Goal: Find specific page/section: Locate a particular part of the current website

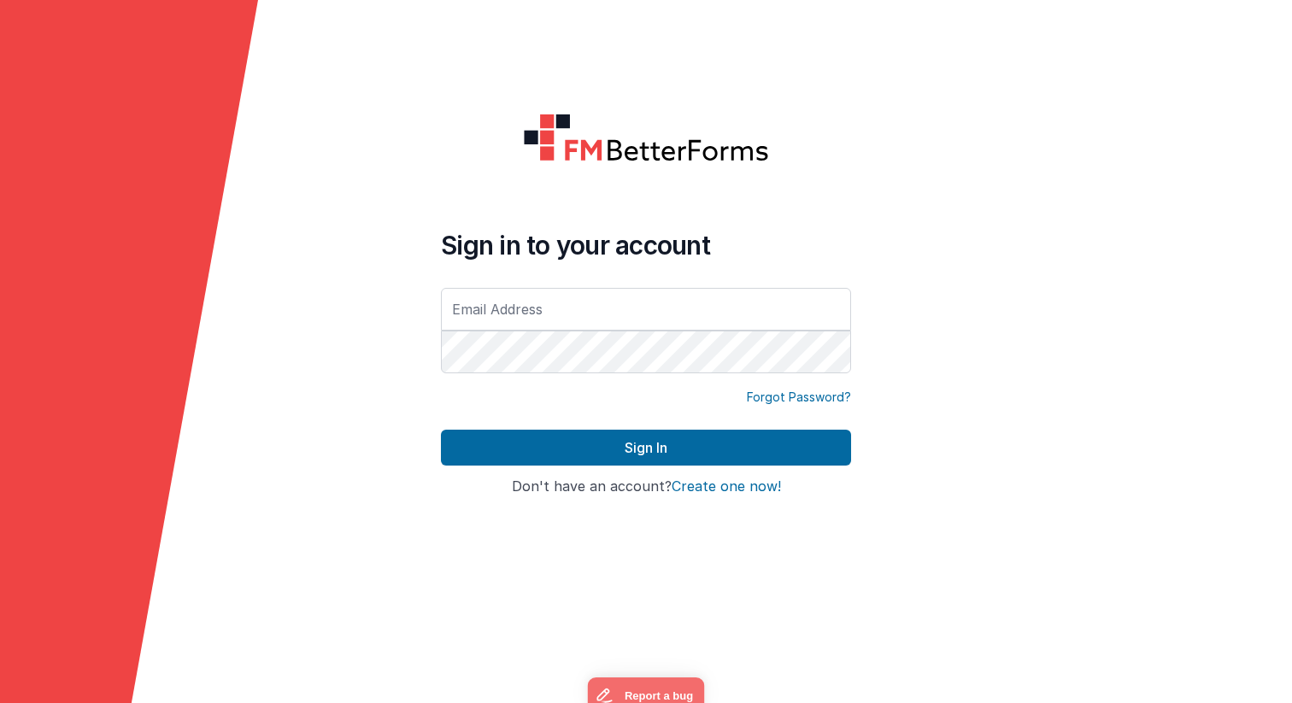
click at [0, 703] on com-1password-button at bounding box center [0, 703] width 0 height 0
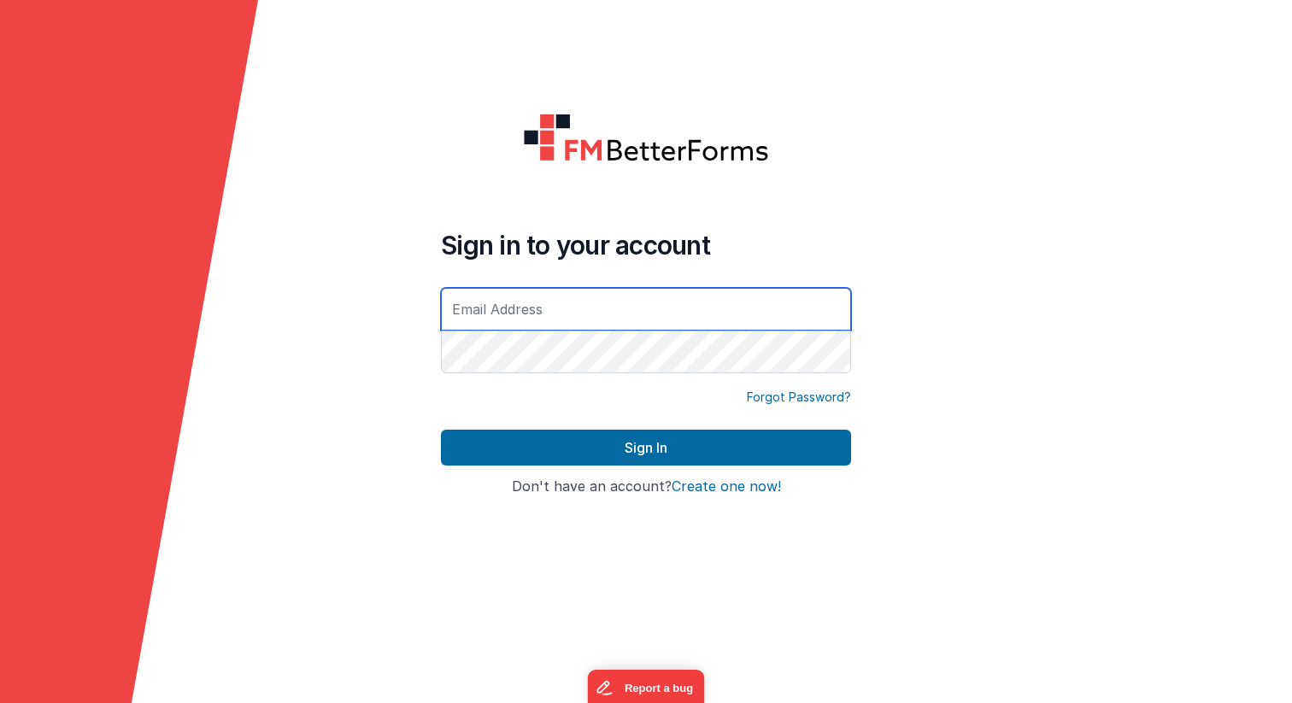
type input "malin.backstrom@gu.se"
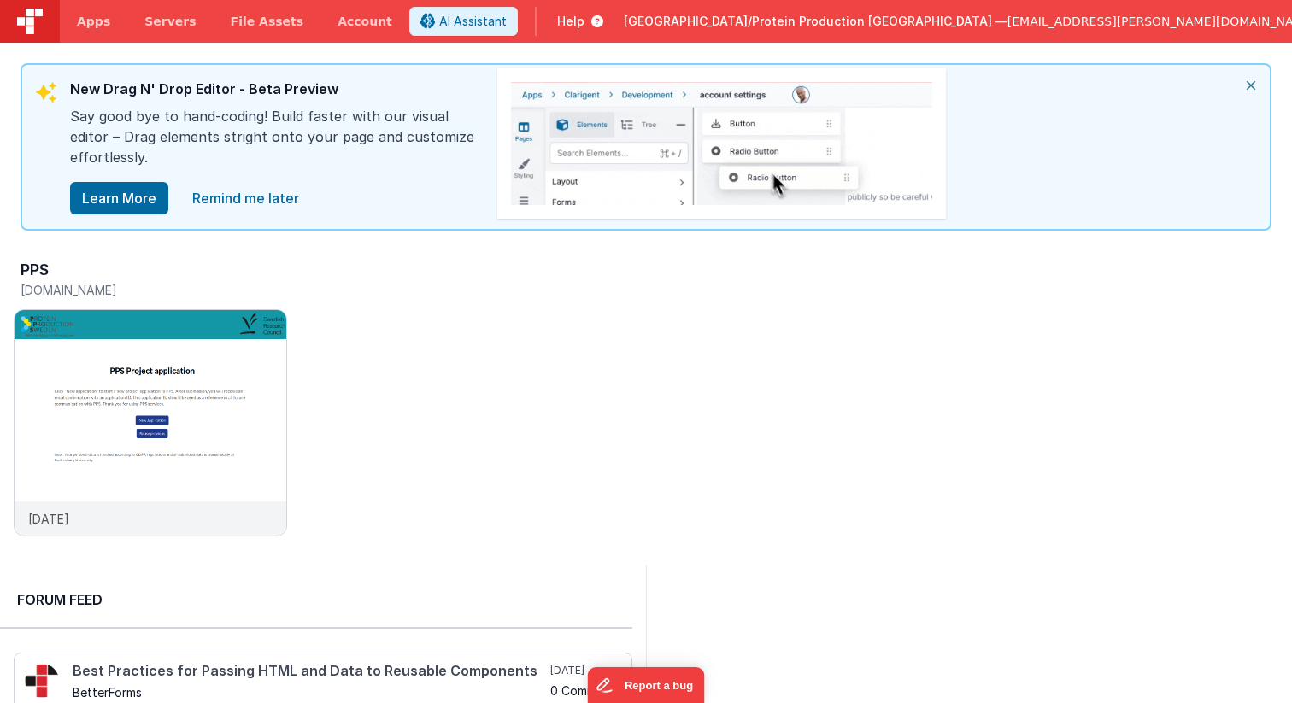
drag, startPoint x: 104, startPoint y: 89, endPoint x: 248, endPoint y: 95, distance: 143.7
click at [243, 90] on div "New Drag N' Drop Editor - Beta Preview" at bounding box center [275, 92] width 410 height 27
click at [394, 140] on div "Say good bye to hand-coding! Build faster with our visual editor – Drag element…" at bounding box center [275, 143] width 410 height 75
click at [1253, 86] on icon "close" at bounding box center [1251, 85] width 38 height 41
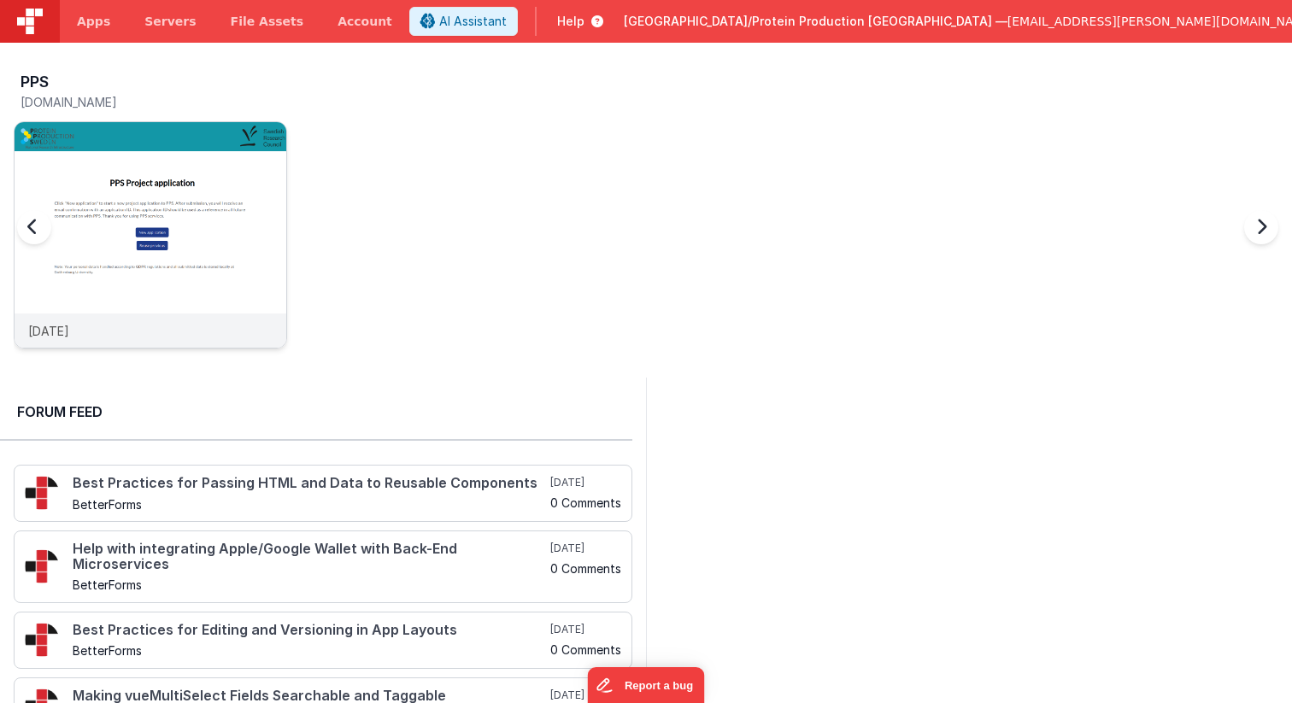
click at [116, 245] on img at bounding box center [151, 258] width 272 height 272
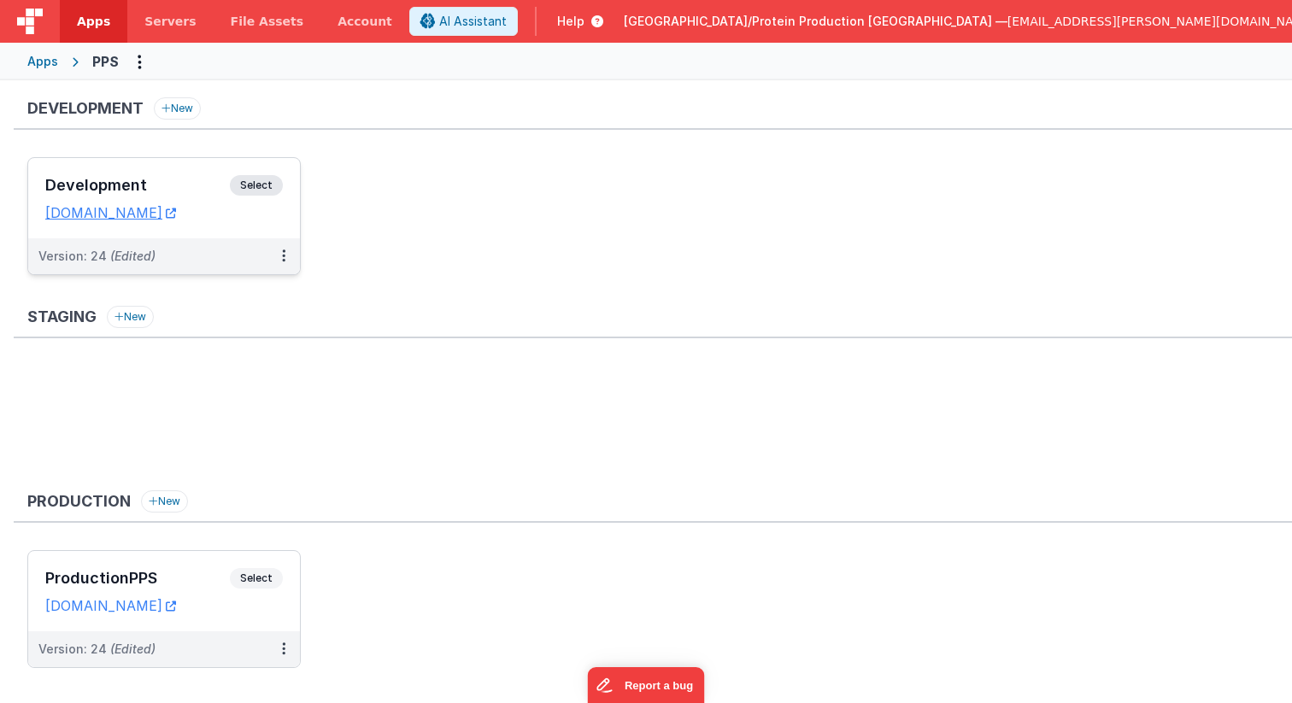
click at [268, 186] on span "Select" at bounding box center [256, 185] width 53 height 21
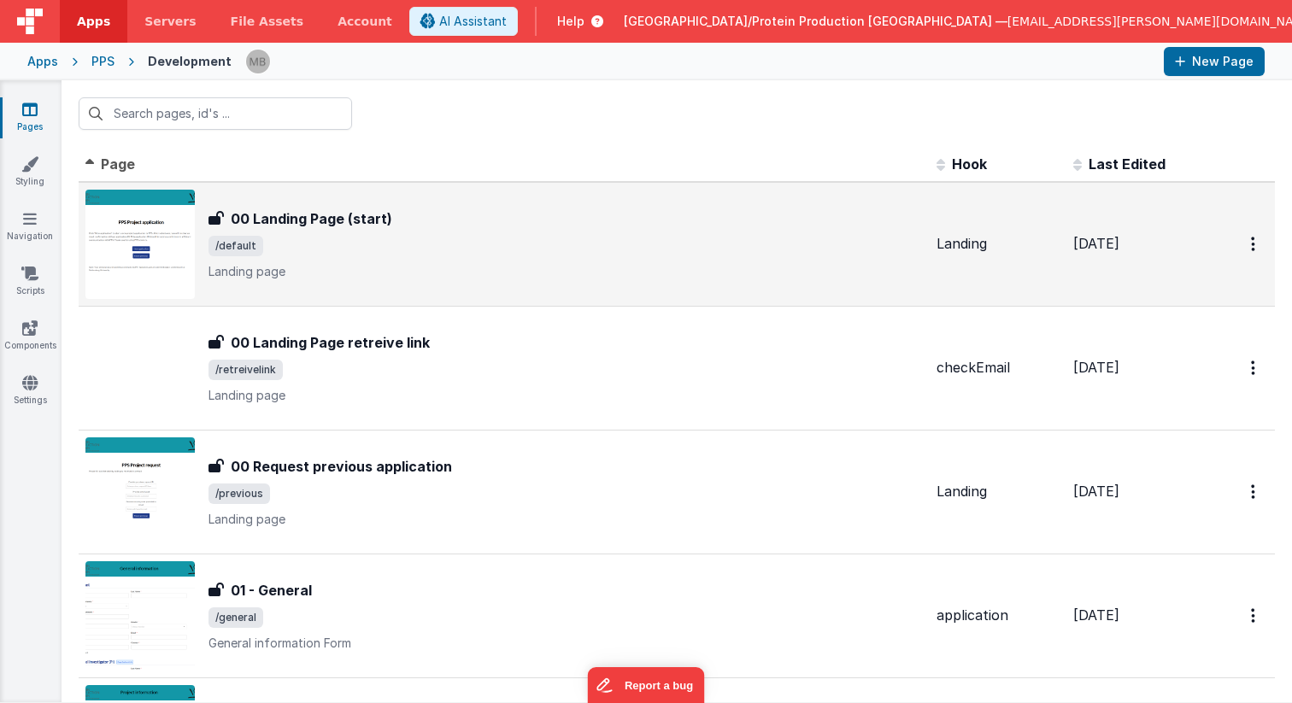
click at [334, 223] on h3 "00 Landing Page (start)" at bounding box center [312, 219] width 162 height 21
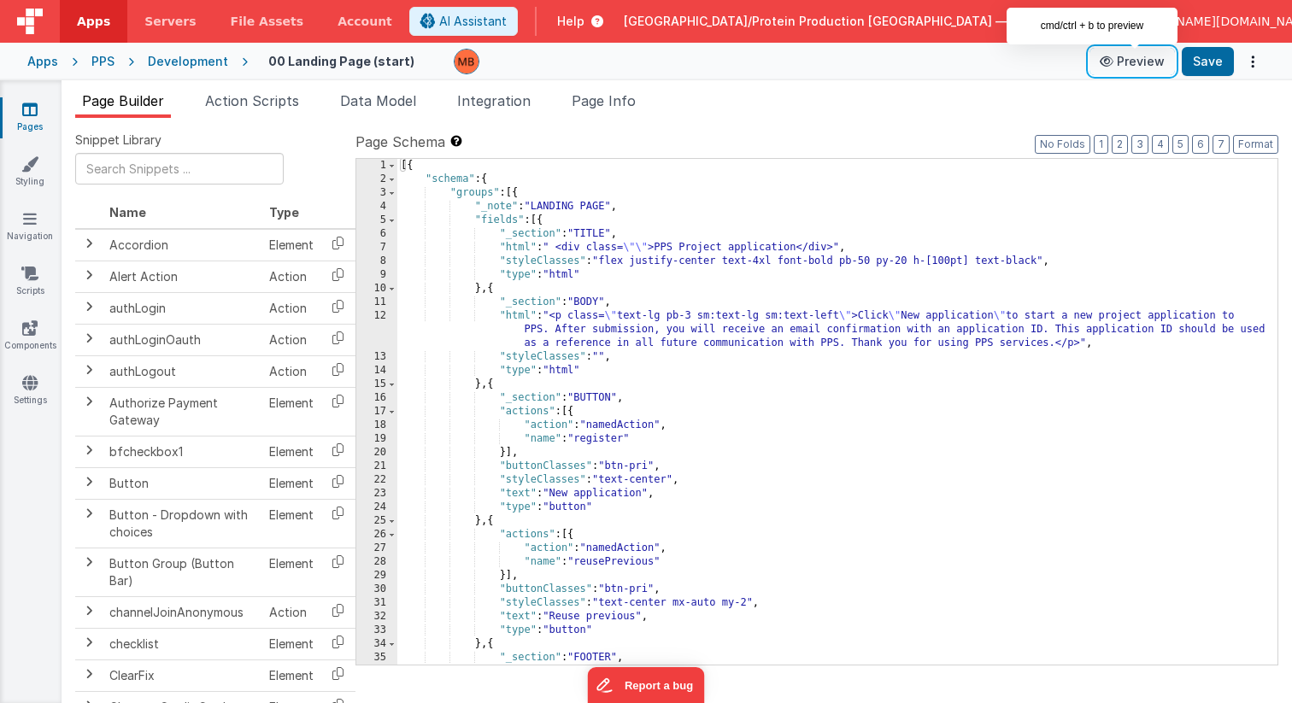
click at [1147, 67] on button "Preview" at bounding box center [1132, 61] width 85 height 27
